Goal: Task Accomplishment & Management: Manage account settings

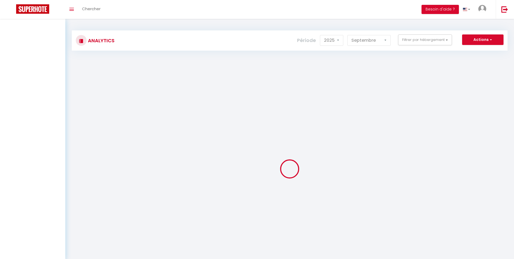
select select "2025"
select select "9"
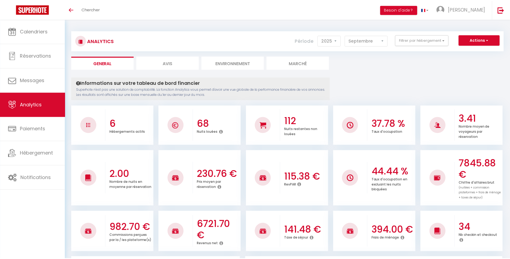
scroll to position [399, 0]
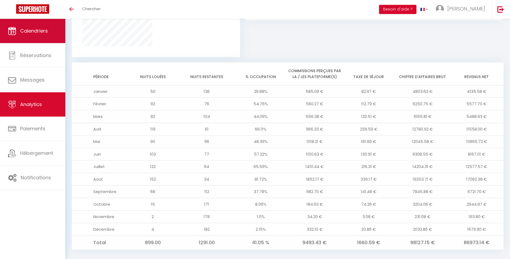
click at [32, 36] on link "Calendriers" at bounding box center [32, 31] width 65 height 24
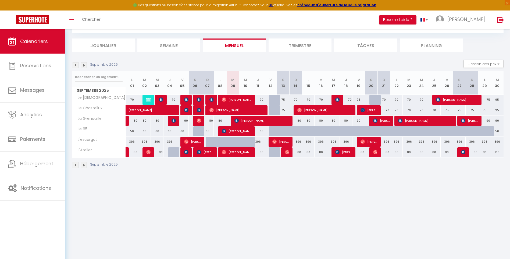
scroll to position [28, 0]
click at [83, 66] on img at bounding box center [84, 65] width 6 height 6
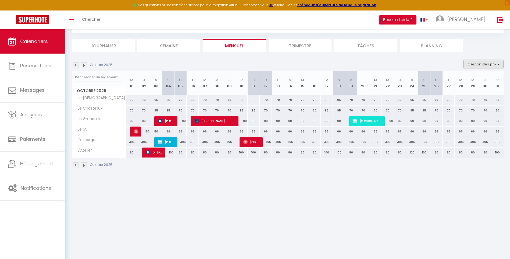
click at [487, 64] on button "Gestion des prix" at bounding box center [483, 64] width 40 height 8
click at [458, 80] on input "Nb Nuits minimum" at bounding box center [479, 80] width 48 height 5
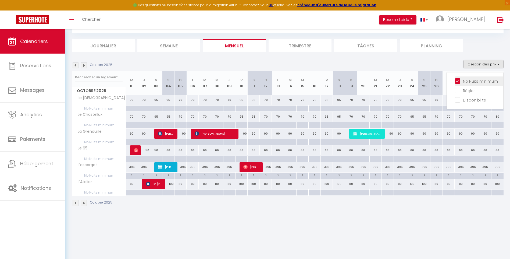
click at [458, 80] on input "Nb Nuits minimum" at bounding box center [479, 80] width 48 height 5
checkbox input "false"
